Goal: Task Accomplishment & Management: Manage account settings

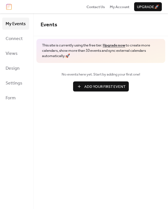
click at [108, 87] on span "Add Your First Event" at bounding box center [104, 87] width 41 height 6
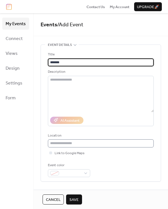
type input "*******"
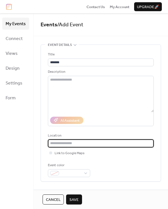
click at [95, 143] on input "text" at bounding box center [101, 143] width 106 height 8
type input "**********"
click at [55, 154] on span "Link to Google Maps" at bounding box center [70, 154] width 30 height 6
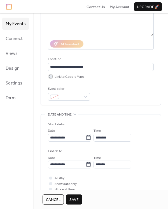
scroll to position [86, 0]
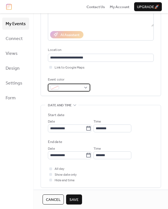
click at [83, 86] on div at bounding box center [69, 88] width 42 height 8
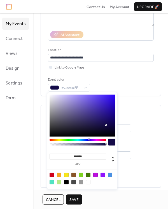
click at [106, 125] on div at bounding box center [82, 116] width 65 height 42
type input "*******"
click at [109, 101] on div at bounding box center [82, 116] width 65 height 42
click at [153, 105] on div "•••" at bounding box center [101, 105] width 120 height 1
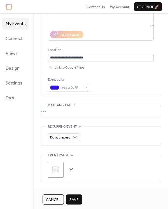
click at [80, 116] on div "•••" at bounding box center [101, 111] width 120 height 12
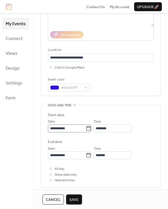
click at [91, 128] on icon at bounding box center [89, 129] width 6 height 6
click at [86, 128] on input "**********" at bounding box center [67, 129] width 38 height 8
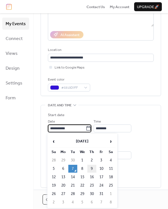
click at [95, 167] on td "9" at bounding box center [91, 169] width 9 height 8
type input "**********"
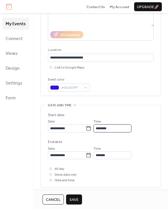
click at [106, 131] on input "********" at bounding box center [112, 129] width 38 height 8
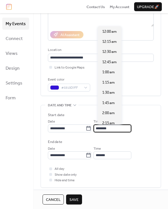
scroll to position [489, 0]
click at [106, 131] on input "********" at bounding box center [112, 129] width 38 height 8
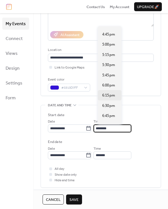
scroll to position [681, 0]
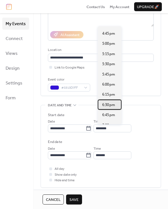
click at [110, 105] on span "6:30 pm" at bounding box center [108, 105] width 13 height 6
type input "*******"
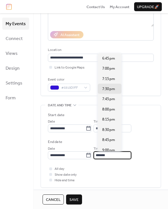
click at [109, 154] on input "*******" at bounding box center [112, 155] width 38 height 8
click at [111, 109] on span "8:00 pm" at bounding box center [108, 110] width 13 height 6
type input "*******"
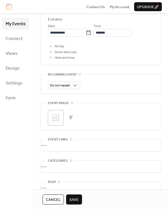
scroll to position [217, 0]
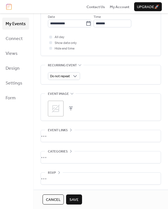
click at [82, 135] on div "•••" at bounding box center [101, 136] width 120 height 12
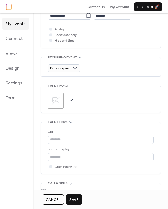
scroll to position [232, 0]
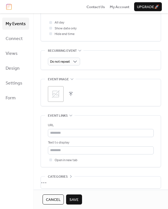
click at [59, 96] on icon at bounding box center [55, 94] width 9 height 9
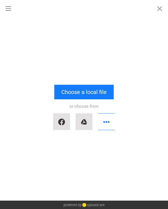
scroll to position [0, 0]
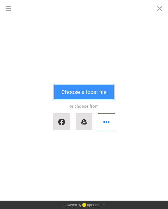
click at [78, 89] on button "Choose a local file" at bounding box center [83, 92] width 59 height 15
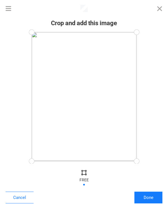
click at [158, 205] on div "Cancel Done" at bounding box center [84, 188] width 168 height 43
click at [156, 200] on button "Done" at bounding box center [148, 198] width 28 height 12
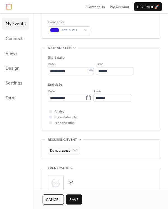
scroll to position [222, 0]
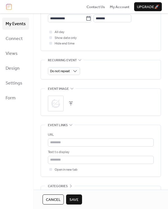
click at [77, 198] on span "Save" at bounding box center [73, 200] width 9 height 6
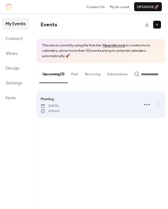
click at [60, 113] on span "6:30 pm" at bounding box center [50, 111] width 19 height 5
click at [147, 105] on circle at bounding box center [146, 104] width 1 height 1
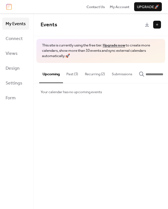
click at [74, 74] on button "Past (3)" at bounding box center [72, 73] width 18 height 20
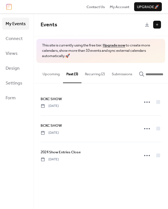
click at [53, 77] on button "Upcoming" at bounding box center [51, 73] width 24 height 20
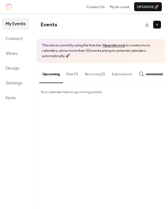
click at [101, 74] on button "Recurring (2)" at bounding box center [94, 73] width 27 height 20
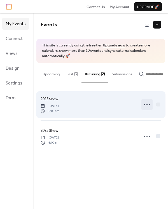
click at [149, 107] on icon at bounding box center [146, 104] width 9 height 9
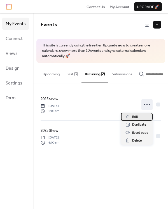
click at [142, 115] on div "Edit" at bounding box center [137, 117] width 32 height 8
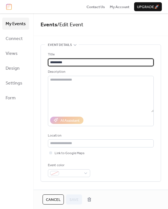
type input "**********"
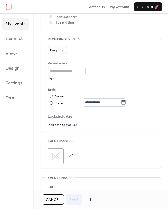
scroll to position [271, 0]
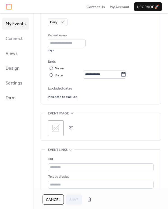
click at [58, 127] on icon at bounding box center [56, 128] width 8 height 8
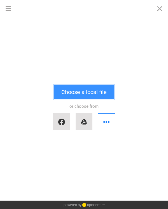
click at [81, 93] on button "Choose a local file" at bounding box center [83, 92] width 59 height 15
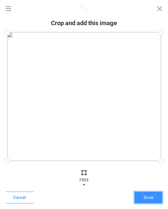
click at [154, 197] on button "Done" at bounding box center [148, 198] width 28 height 12
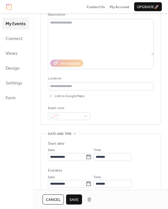
scroll to position [52, 0]
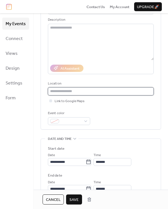
click at [68, 91] on input "text" at bounding box center [101, 91] width 106 height 8
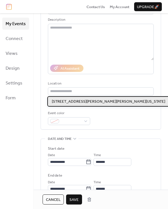
click at [64, 102] on span "199 East Hazel Street Gridley, California 95948" at bounding box center [108, 102] width 113 height 6
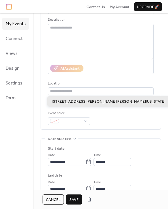
type input "**********"
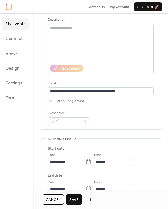
click at [74, 197] on span "Save" at bounding box center [73, 200] width 9 height 6
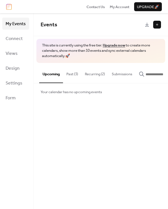
click at [95, 74] on button "Recurring (2)" at bounding box center [94, 73] width 27 height 20
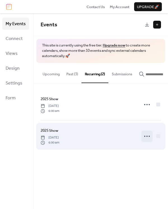
click at [150, 138] on icon at bounding box center [146, 136] width 9 height 9
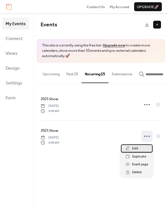
click at [143, 146] on div "Edit" at bounding box center [137, 148] width 32 height 8
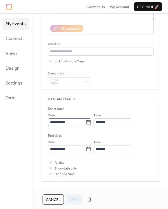
click at [91, 120] on icon at bounding box center [88, 122] width 4 height 4
click at [86, 120] on input "**********" at bounding box center [67, 122] width 38 height 8
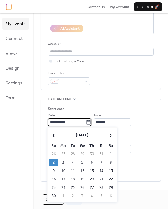
click at [57, 161] on td "2" at bounding box center [53, 163] width 9 height 8
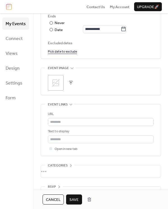
scroll to position [330, 0]
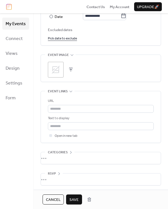
click at [54, 74] on div ";" at bounding box center [56, 70] width 16 height 16
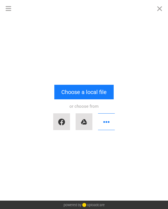
scroll to position [0, 0]
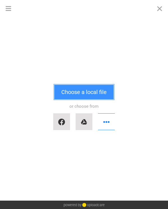
click at [75, 97] on button "Choose a local file" at bounding box center [83, 92] width 59 height 15
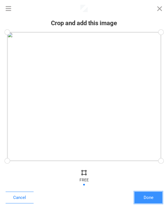
click at [148, 201] on button "Done" at bounding box center [148, 198] width 28 height 12
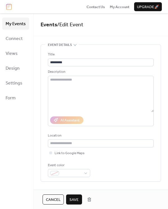
click at [73, 201] on span "Save" at bounding box center [73, 200] width 9 height 6
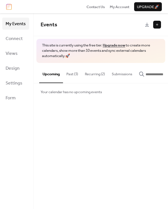
click at [93, 75] on button "Recurring (2)" at bounding box center [94, 73] width 27 height 20
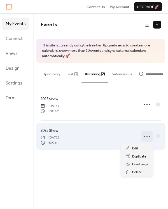
click at [147, 136] on icon at bounding box center [146, 136] width 9 height 9
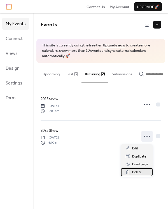
click at [142, 172] on div "Delete" at bounding box center [137, 172] width 32 height 8
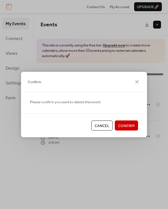
click at [127, 123] on span "Confirm" at bounding box center [126, 126] width 17 height 6
click at [135, 127] on div "Cancel Confirm" at bounding box center [84, 126] width 126 height 24
click at [137, 82] on icon at bounding box center [136, 81] width 3 height 3
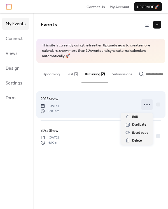
click at [149, 108] on icon at bounding box center [146, 104] width 9 height 9
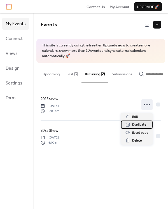
click at [143, 124] on span "Duplicate" at bounding box center [139, 125] width 14 height 6
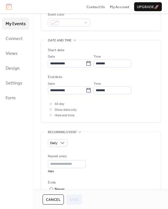
scroll to position [150, 0]
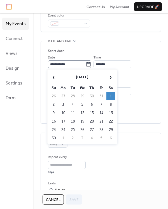
click at [88, 62] on icon at bounding box center [89, 65] width 6 height 6
click at [86, 62] on input "**********" at bounding box center [67, 64] width 38 height 8
click at [54, 102] on td "2" at bounding box center [53, 105] width 9 height 8
type input "**********"
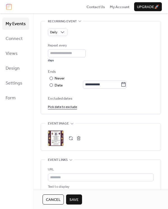
scroll to position [262, 0]
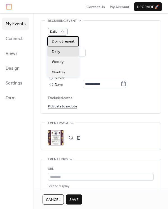
click at [61, 42] on span "Do not repeat" at bounding box center [63, 42] width 23 height 6
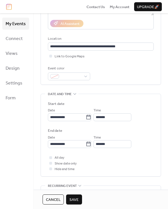
scroll to position [92, 0]
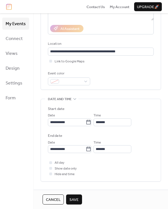
click at [73, 198] on span "Save" at bounding box center [73, 200] width 9 height 6
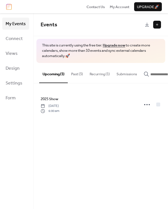
click at [104, 74] on button "Recurring (1)" at bounding box center [99, 73] width 27 height 20
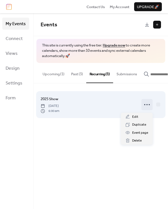
click at [146, 105] on circle at bounding box center [146, 104] width 1 height 1
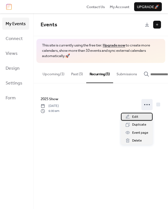
click at [140, 116] on div "Edit" at bounding box center [137, 117] width 32 height 8
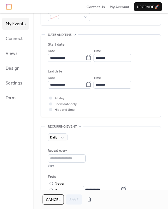
scroll to position [167, 0]
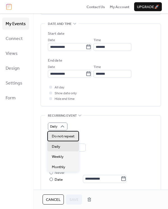
click at [60, 139] on span "Do not repeat" at bounding box center [63, 136] width 23 height 6
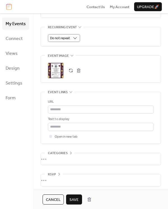
scroll to position [257, 0]
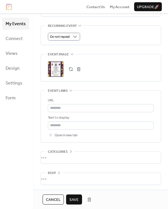
click at [70, 200] on span "Save" at bounding box center [73, 200] width 9 height 6
